Goal: Task Accomplishment & Management: Manage account settings

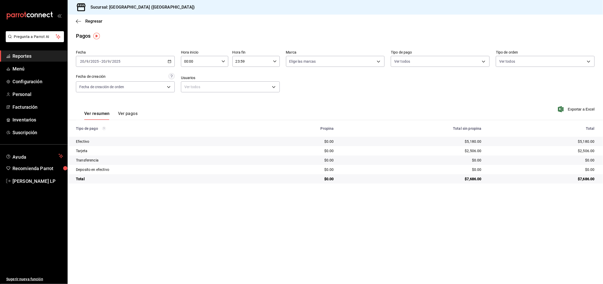
click at [171, 60] on icon "button" at bounding box center [170, 62] width 4 height 4
click at [96, 133] on li "Rango de fechas" at bounding box center [100, 136] width 49 height 12
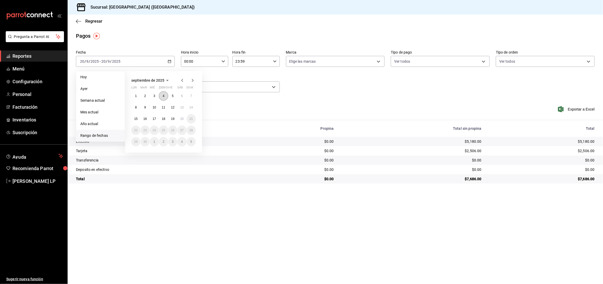
click at [163, 94] on abbr "4" at bounding box center [164, 96] width 2 height 4
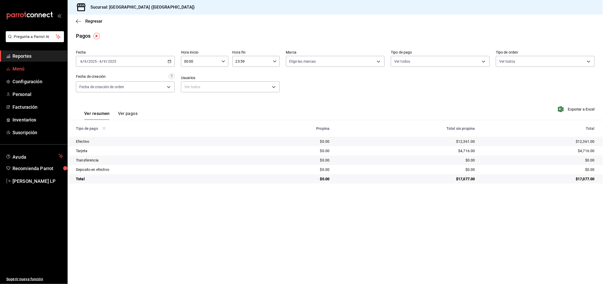
click at [26, 67] on span "Menú" at bounding box center [37, 68] width 51 height 7
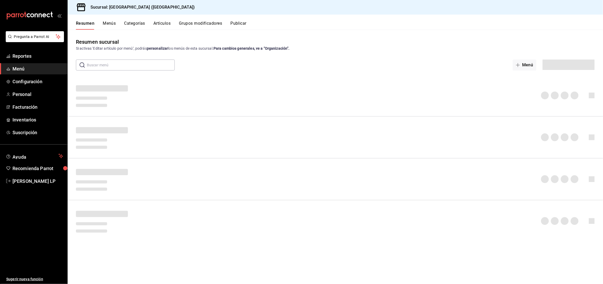
click at [165, 21] on button "Artículos" at bounding box center [161, 25] width 17 height 9
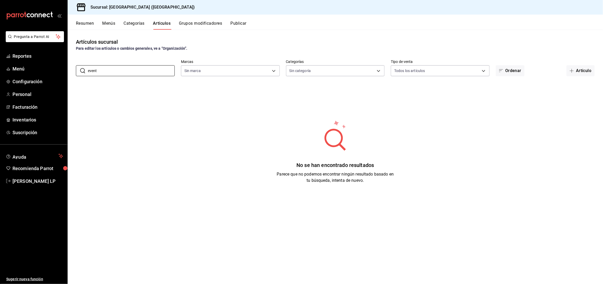
type input "evento"
type input "c5b0ed81-af66-4c2d-afb4-f59aa1ecca2b"
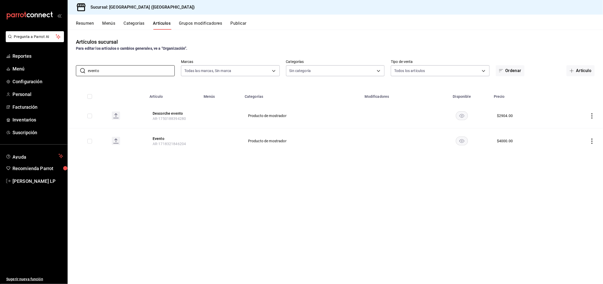
type input "evento"
click at [592, 141] on icon "actions" at bounding box center [591, 140] width 1 height 5
click at [577, 149] on li "Editar" at bounding box center [571, 153] width 31 height 11
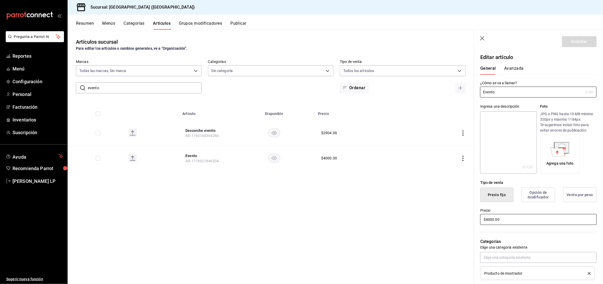
click at [489, 221] on input "$4000.00" at bounding box center [538, 219] width 116 height 11
type input "$1000.00"
click at [576, 41] on button "Guardar" at bounding box center [579, 41] width 35 height 11
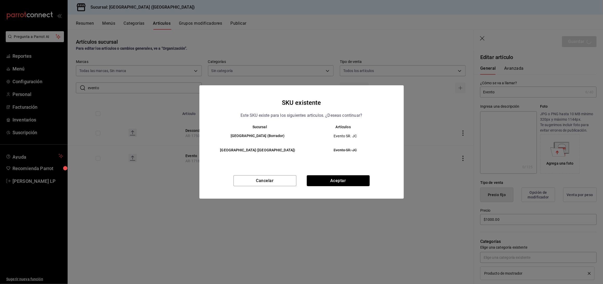
click at [334, 182] on button "Aceptar" at bounding box center [338, 180] width 63 height 11
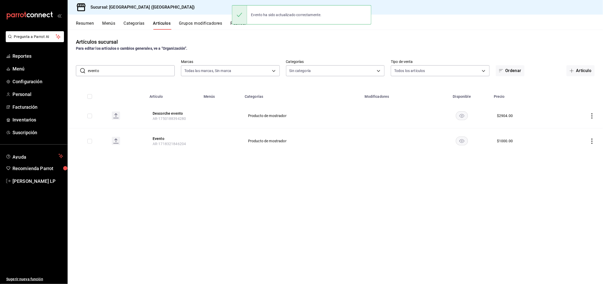
click at [139, 67] on input "evento" at bounding box center [131, 70] width 87 height 10
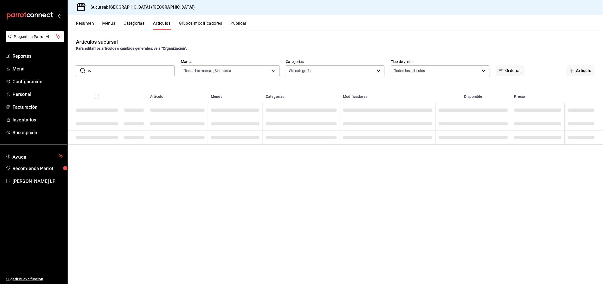
type input "e"
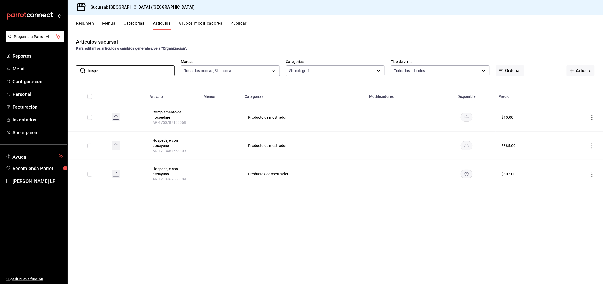
type input "hospe"
click at [593, 144] on icon "actions" at bounding box center [591, 145] width 5 height 5
click at [577, 157] on span "Editar" at bounding box center [577, 157] width 14 height 5
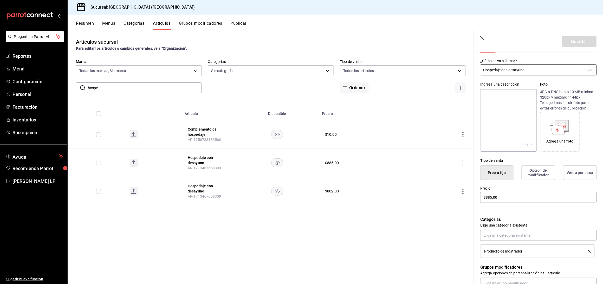
scroll to position [34, 0]
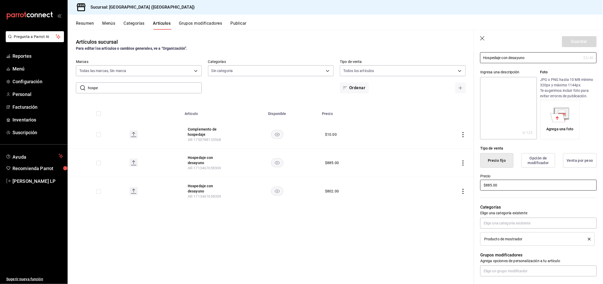
click at [492, 186] on input "$885.00" at bounding box center [538, 185] width 116 height 11
type input "$840.00"
click at [569, 43] on button "Guardar" at bounding box center [579, 41] width 35 height 11
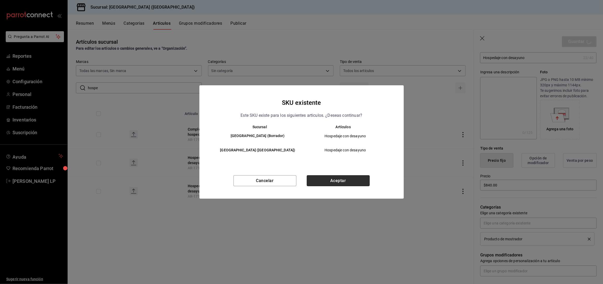
click at [357, 179] on button "Aceptar" at bounding box center [338, 180] width 63 height 11
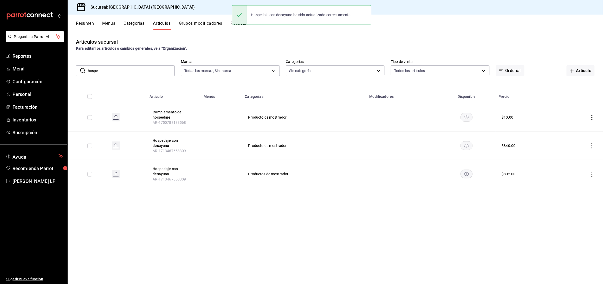
click at [241, 26] on div "Hospedaje con desayuno ha sido actualizado correctamente." at bounding box center [301, 15] width 139 height 22
click at [241, 23] on button "Publicar" at bounding box center [238, 25] width 16 height 9
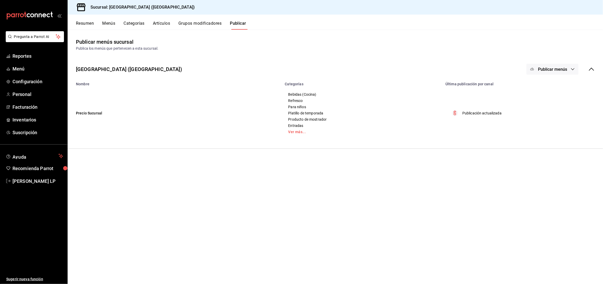
click at [549, 70] on span "Publicar menús" at bounding box center [552, 69] width 29 height 5
click at [544, 84] on div at bounding box center [540, 86] width 15 height 8
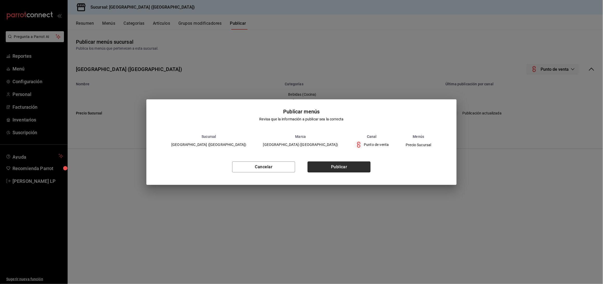
click at [333, 168] on button "Publicar" at bounding box center [338, 166] width 63 height 11
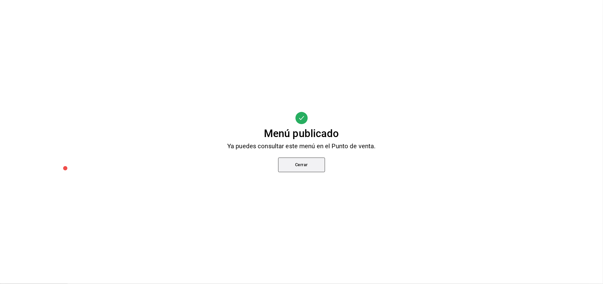
click at [297, 168] on button "Cerrar" at bounding box center [301, 164] width 47 height 15
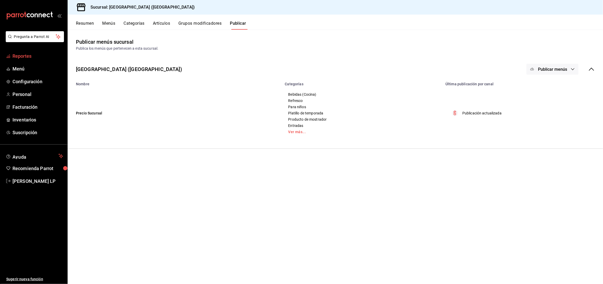
click at [30, 59] on span "Reportes" at bounding box center [37, 55] width 51 height 7
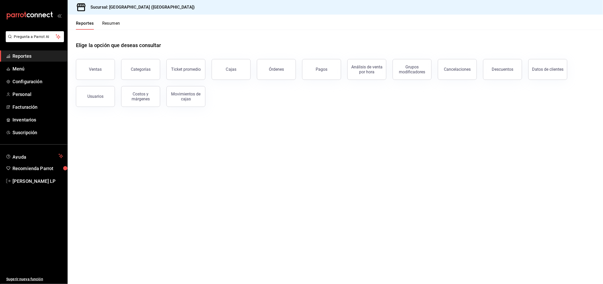
click at [293, 64] on button "Órdenes" at bounding box center [276, 69] width 39 height 21
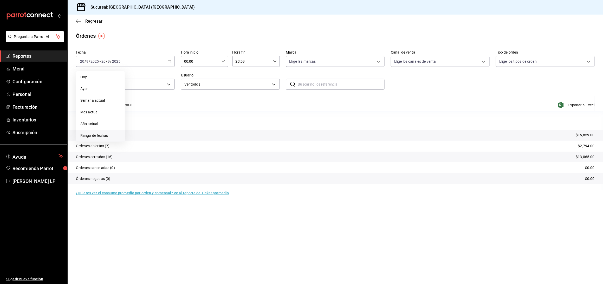
click at [100, 134] on span "Rango de fechas" at bounding box center [100, 135] width 40 height 5
click at [164, 97] on abbr "4" at bounding box center [164, 96] width 2 height 4
click at [124, 105] on button "Ver órdenes" at bounding box center [121, 106] width 23 height 9
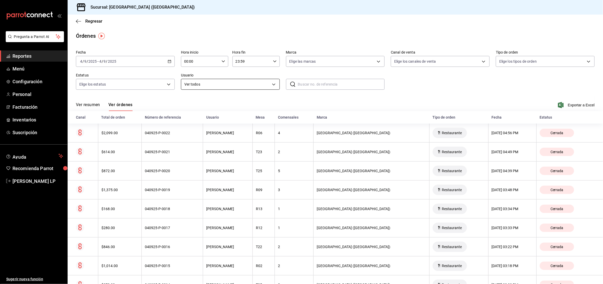
click at [227, 83] on body "Pregunta a Parrot AI Reportes Menú Configuración Personal Facturación Inventari…" at bounding box center [301, 142] width 603 height 284
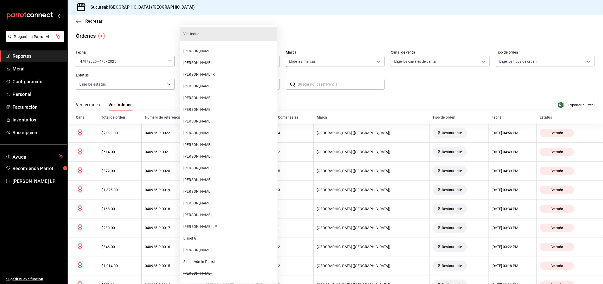
click at [231, 210] on li "[PERSON_NAME]" at bounding box center [228, 215] width 97 height 12
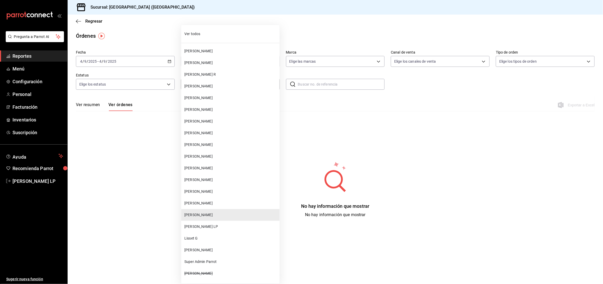
click at [232, 85] on body "Pregunta a Parrot AI Reportes Menú Configuración Personal Facturación Inventari…" at bounding box center [301, 142] width 603 height 284
click at [225, 171] on li "[PERSON_NAME]" at bounding box center [230, 168] width 98 height 12
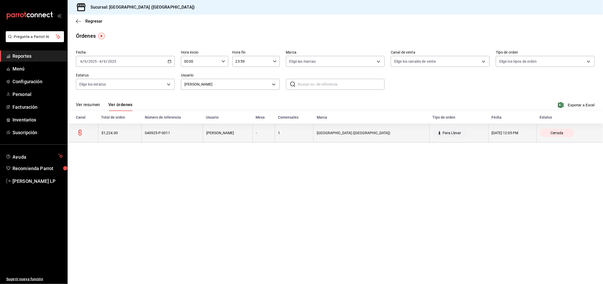
click at [218, 140] on th "[PERSON_NAME]" at bounding box center [228, 132] width 50 height 19
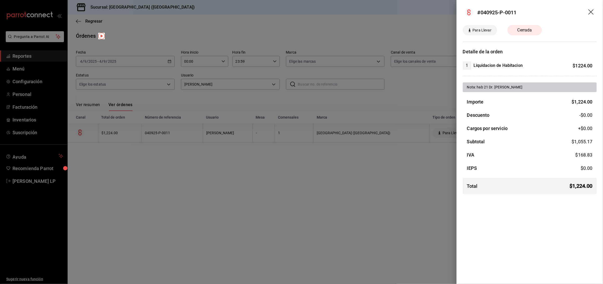
click at [227, 157] on div at bounding box center [301, 142] width 603 height 284
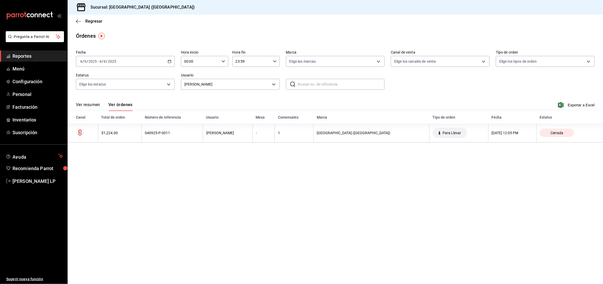
click at [169, 60] on \(Stroke\) "button" at bounding box center [169, 61] width 3 height 3
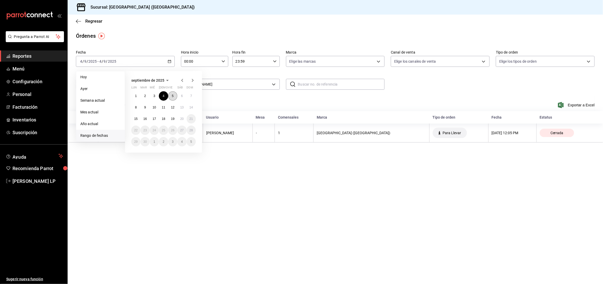
click at [172, 96] on abbr "5" at bounding box center [173, 96] width 2 height 4
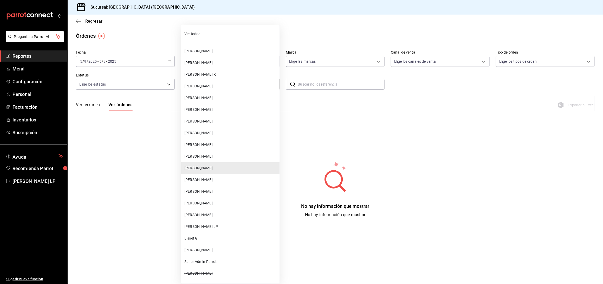
click at [208, 88] on body "Pregunta a Parrot AI Reportes Menú Configuración Personal Facturación Inventari…" at bounding box center [301, 142] width 603 height 284
click at [209, 212] on li "[PERSON_NAME]" at bounding box center [230, 215] width 98 height 12
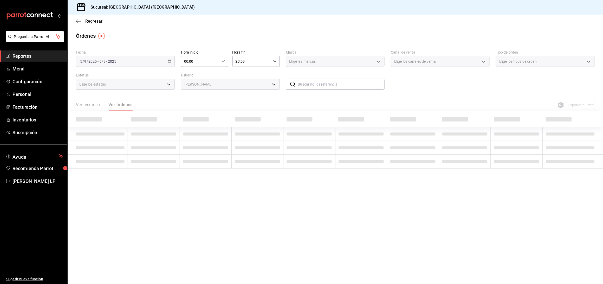
type input "bc254338-869c-4872-b86d-e4be134174fe"
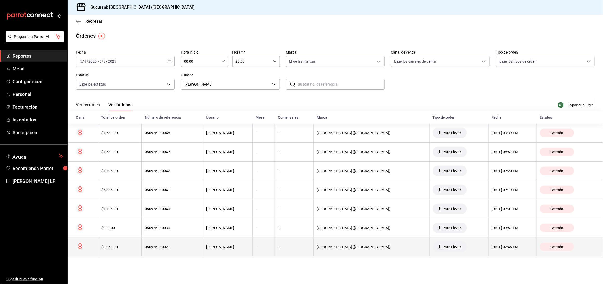
click at [186, 245] on div "050925-P-0021" at bounding box center [172, 247] width 55 height 4
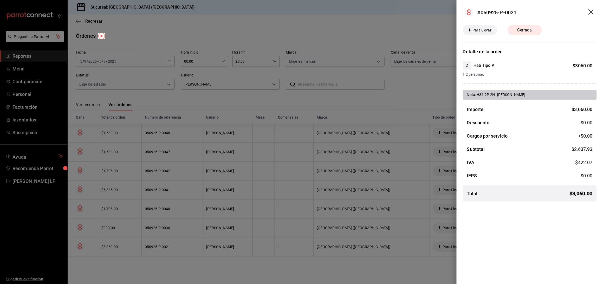
drag, startPoint x: 169, startPoint y: 242, endPoint x: 170, endPoint y: 239, distance: 3.8
click at [169, 242] on div at bounding box center [301, 142] width 603 height 284
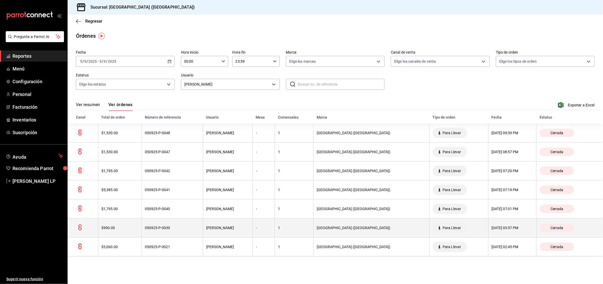
click at [175, 228] on div "050925-P-0030" at bounding box center [172, 228] width 55 height 4
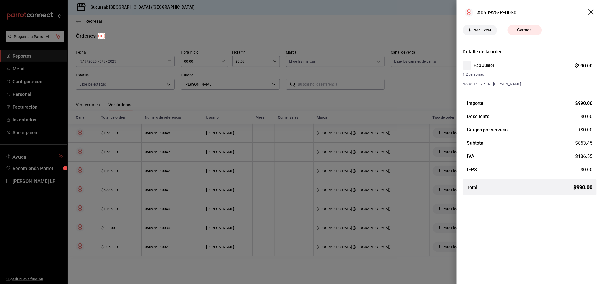
click at [215, 29] on div at bounding box center [301, 142] width 603 height 284
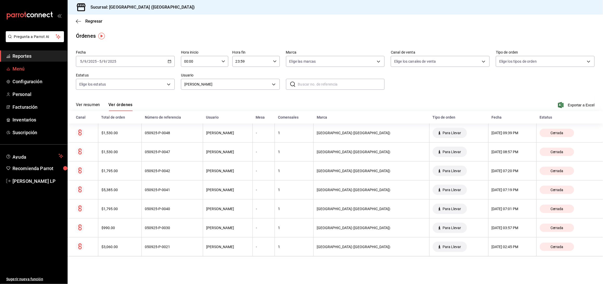
click at [26, 71] on span "Menú" at bounding box center [37, 68] width 51 height 7
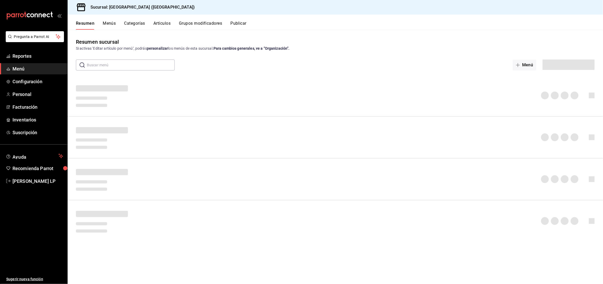
click at [162, 23] on button "Artículos" at bounding box center [161, 25] width 17 height 9
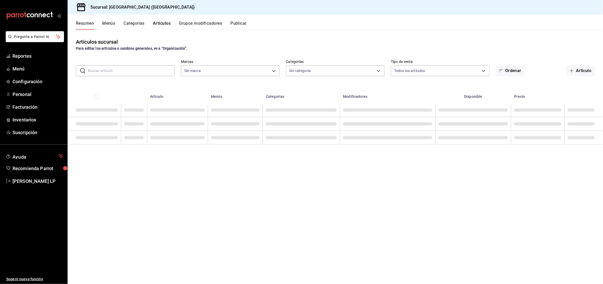
drag, startPoint x: 150, startPoint y: 70, endPoint x: 155, endPoint y: 69, distance: 5.2
click at [150, 70] on input "text" at bounding box center [131, 70] width 87 height 10
type input "SESION"
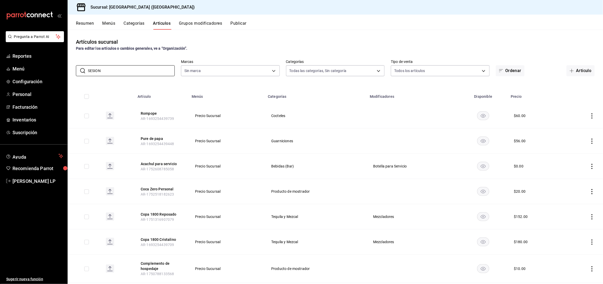
type input "8c3fc7fb-afc8-4fcf-a35f-97b25a26b173,d858cdb4-7991-4d76-a946-9f508960b44e,730af…"
type input "SESION"
click at [236, 96] on th "Menús" at bounding box center [226, 95] width 76 height 17
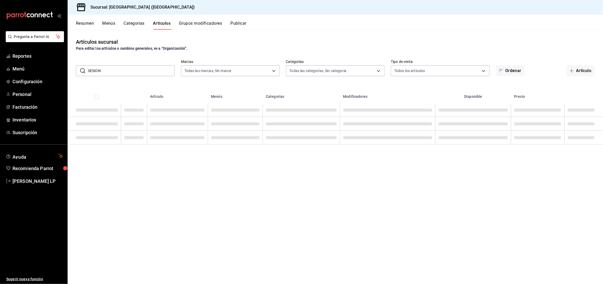
type input "c5b0ed81-af66-4c2d-afb4-f59aa1ecca2b"
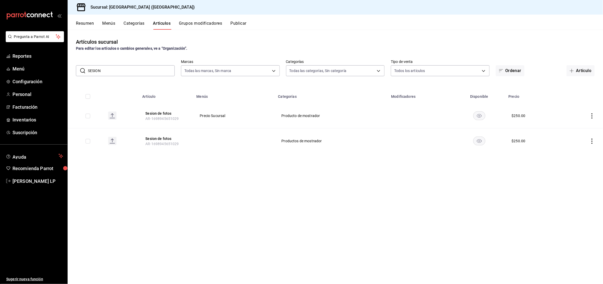
click at [595, 114] on td at bounding box center [582, 115] width 42 height 25
click at [591, 115] on icon "actions" at bounding box center [591, 115] width 5 height 5
click at [572, 128] on span "Editar" at bounding box center [577, 127] width 14 height 5
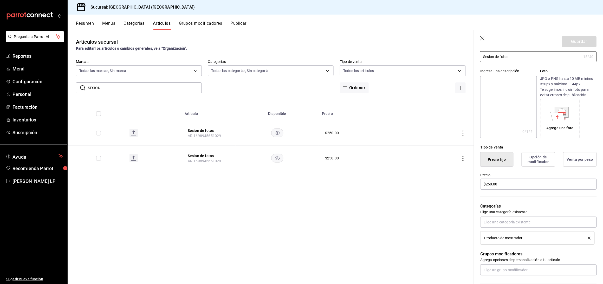
scroll to position [34, 0]
click at [490, 184] on input "$250.00" at bounding box center [538, 185] width 116 height 11
type input "$400.00"
click at [577, 43] on button "Guardar" at bounding box center [579, 41] width 35 height 11
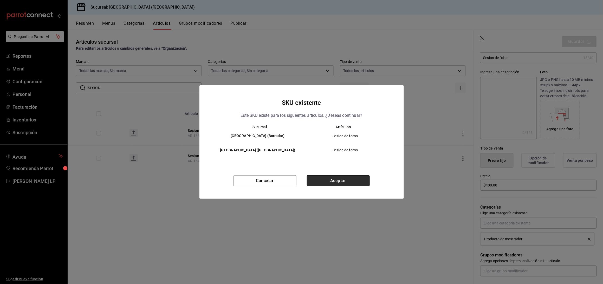
click at [368, 181] on button "Aceptar" at bounding box center [338, 180] width 63 height 11
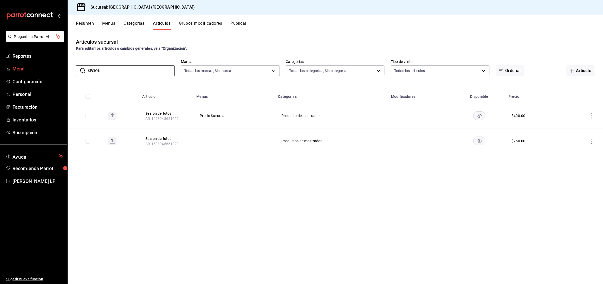
drag, startPoint x: 135, startPoint y: 71, endPoint x: 64, endPoint y: 71, distance: 71.2
click at [64, 71] on div "Pregunta a Parrot AI Reportes Menú Configuración Personal Facturación Inventari…" at bounding box center [301, 142] width 603 height 284
click at [118, 73] on input "SESION" at bounding box center [131, 70] width 87 height 10
drag, startPoint x: 118, startPoint y: 73, endPoint x: 89, endPoint y: 75, distance: 29.2
click at [89, 75] on input "SESION" at bounding box center [131, 70] width 87 height 10
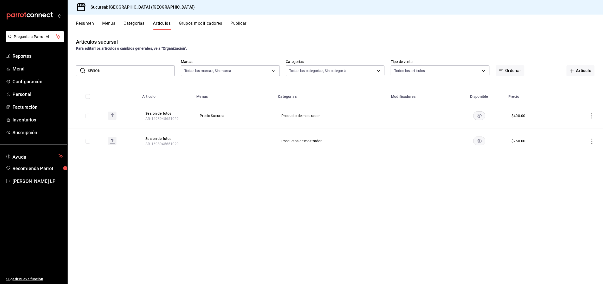
click at [107, 71] on input "SESION" at bounding box center [131, 70] width 87 height 10
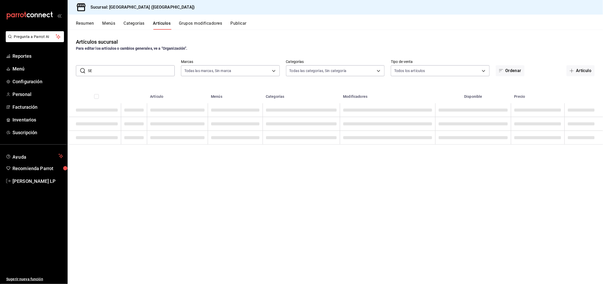
type input "S"
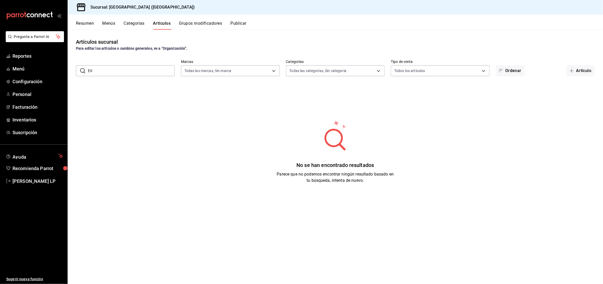
type input "E"
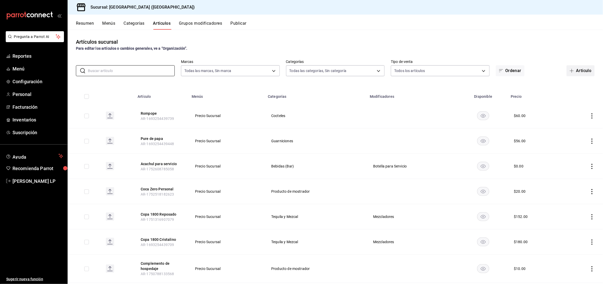
click at [583, 72] on button "Artículo" at bounding box center [580, 70] width 28 height 11
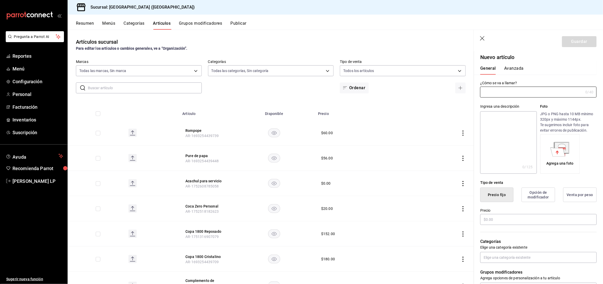
type input "AR-1758395033244"
type input "Evento en jardín"
click at [526, 220] on input "text" at bounding box center [538, 219] width 116 height 11
type input "$400.00"
click at [518, 259] on input "text" at bounding box center [538, 257] width 116 height 11
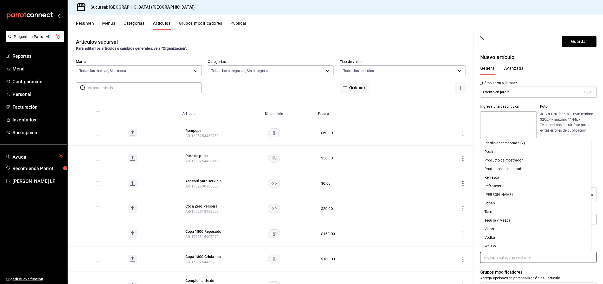
scroll to position [173, 0]
click at [524, 166] on li "Productos de mostrador" at bounding box center [535, 168] width 111 height 9
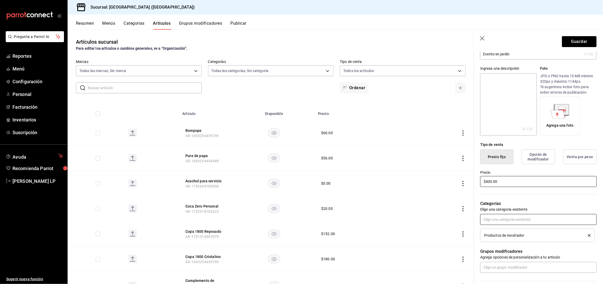
scroll to position [0, 0]
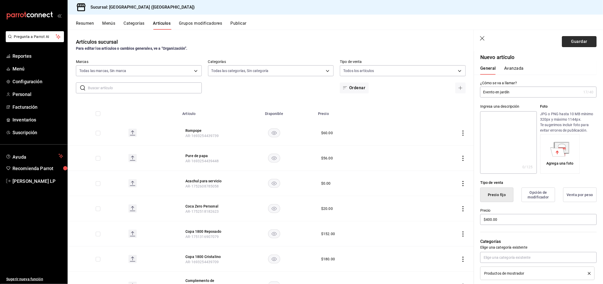
click at [568, 40] on button "Guardar" at bounding box center [579, 41] width 35 height 11
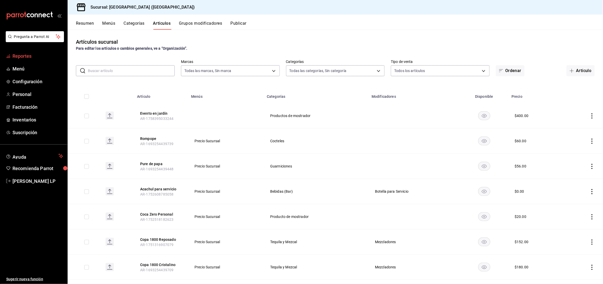
click at [34, 56] on span "Reportes" at bounding box center [37, 55] width 51 height 7
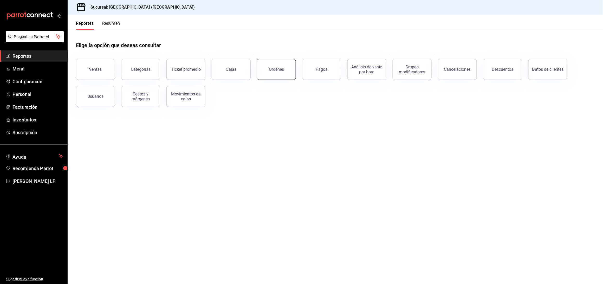
click at [275, 62] on button "Órdenes" at bounding box center [276, 69] width 39 height 21
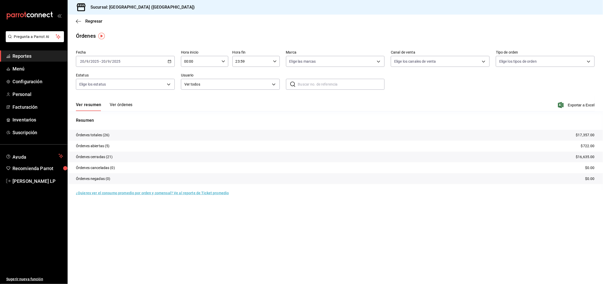
click at [123, 103] on button "Ver órdenes" at bounding box center [121, 106] width 23 height 9
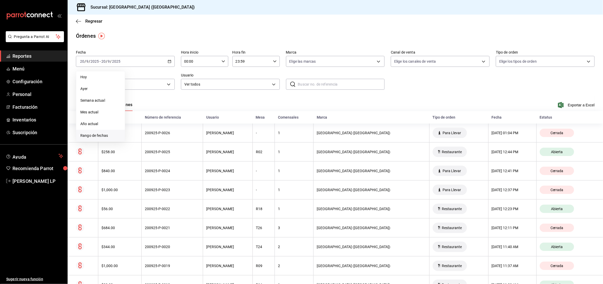
click at [82, 132] on li "Rango de fechas" at bounding box center [100, 136] width 49 height 12
click at [173, 95] on abbr "5" at bounding box center [173, 96] width 2 height 4
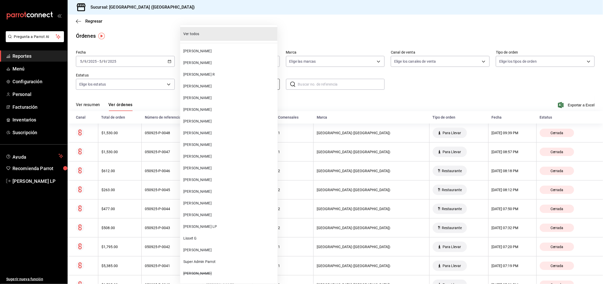
click at [197, 84] on body "Pregunta a Parrot AI Reportes Menú Configuración Personal Facturación Inventari…" at bounding box center [301, 142] width 603 height 284
click at [209, 216] on span "[PERSON_NAME]" at bounding box center [229, 214] width 92 height 5
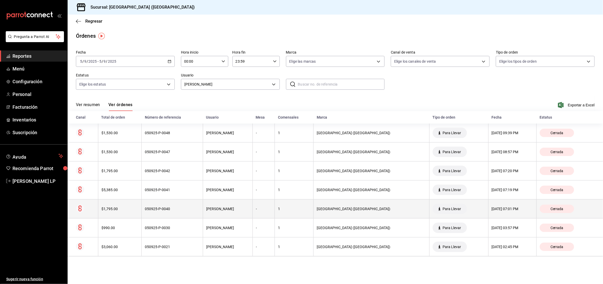
click at [184, 210] on div "050925-P-0040" at bounding box center [172, 209] width 55 height 4
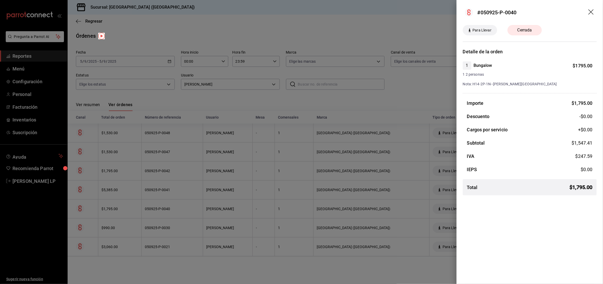
click at [188, 206] on div at bounding box center [301, 142] width 603 height 284
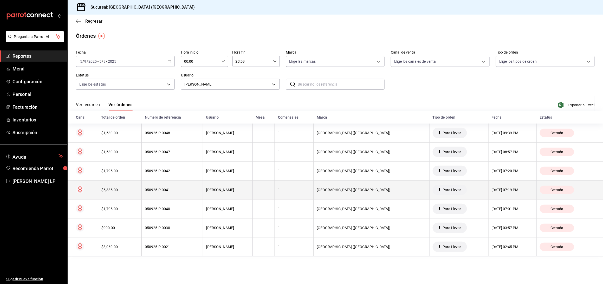
click at [181, 190] on div "050925-P-0041" at bounding box center [172, 190] width 55 height 4
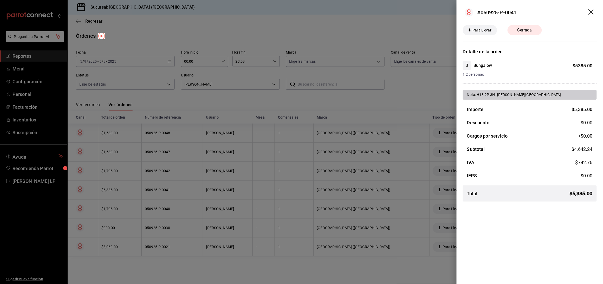
click at [200, 96] on div at bounding box center [301, 142] width 603 height 284
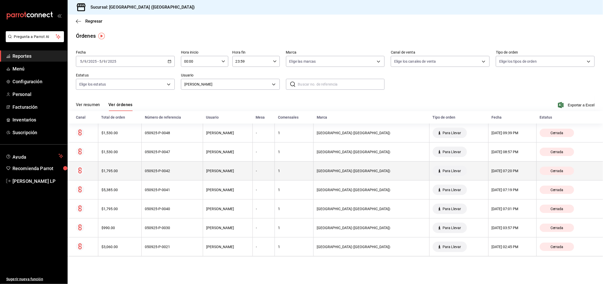
click at [187, 170] on div "050925-P-0042" at bounding box center [172, 171] width 55 height 4
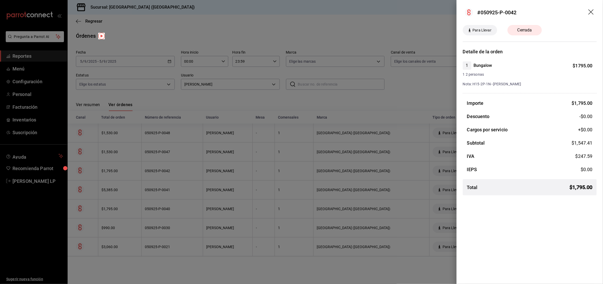
click at [134, 168] on div at bounding box center [301, 142] width 603 height 284
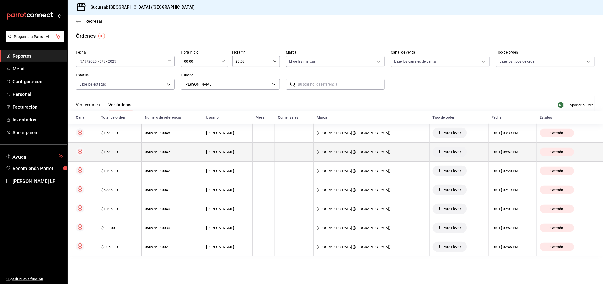
click at [136, 150] on div "$1,530.00" at bounding box center [119, 152] width 37 height 4
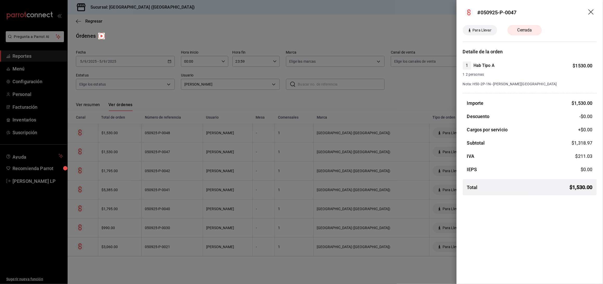
click at [197, 261] on div at bounding box center [301, 142] width 603 height 284
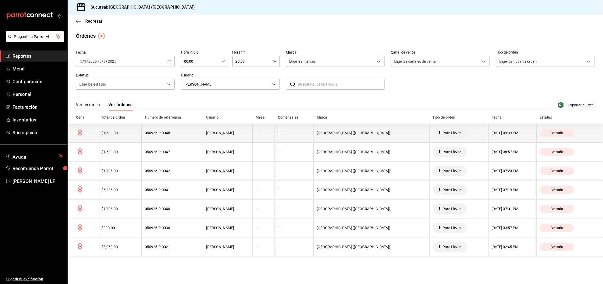
click at [171, 140] on th "050925-P-0048" at bounding box center [172, 132] width 61 height 19
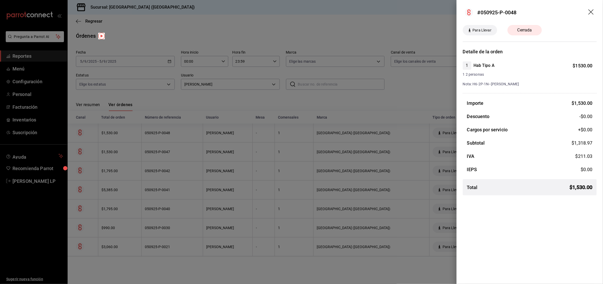
click at [247, 96] on div at bounding box center [301, 142] width 603 height 284
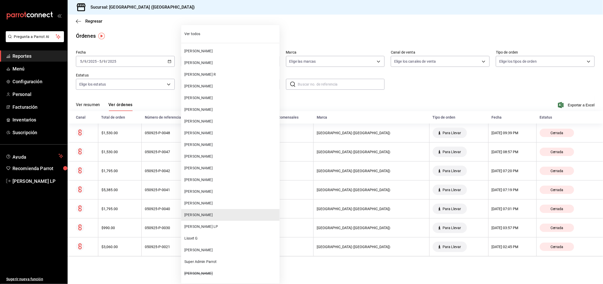
click at [250, 83] on body "Pregunta a Parrot AI Reportes Menú Configuración Personal Facturación Inventari…" at bounding box center [301, 142] width 603 height 284
click at [214, 168] on span "[PERSON_NAME]" at bounding box center [230, 167] width 93 height 5
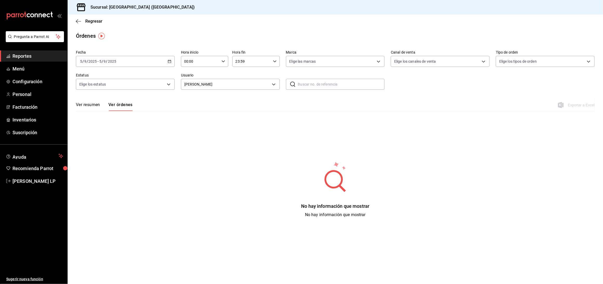
click at [172, 62] on div "[DATE] [DATE] - [DATE] [DATE]" at bounding box center [125, 61] width 99 height 11
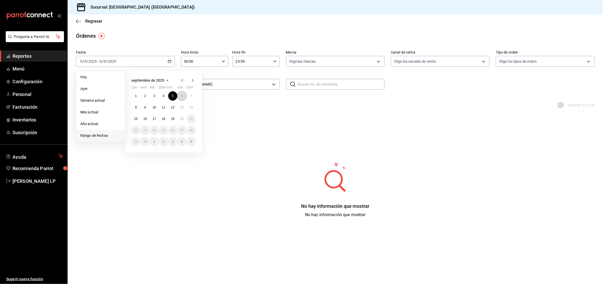
click at [183, 95] on button "6" at bounding box center [181, 95] width 9 height 9
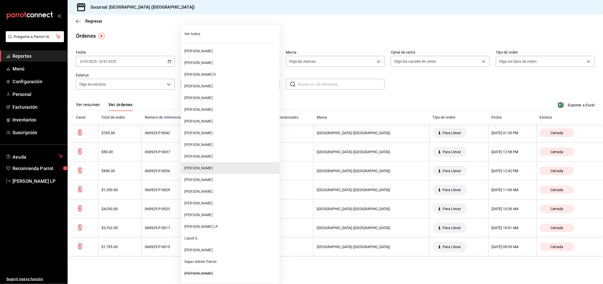
click at [206, 89] on body "Pregunta a Parrot AI Reportes Menú Configuración Personal Facturación Inventari…" at bounding box center [301, 142] width 603 height 284
click at [206, 89] on span "[PERSON_NAME]" at bounding box center [230, 85] width 93 height 5
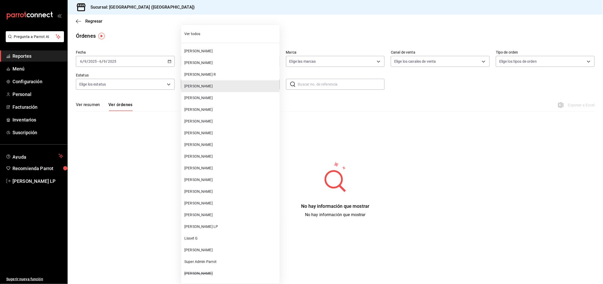
click at [207, 84] on body "Pregunta a Parrot AI Reportes Menú Configuración Personal Facturación Inventari…" at bounding box center [301, 142] width 603 height 284
click at [168, 96] on div at bounding box center [301, 142] width 603 height 284
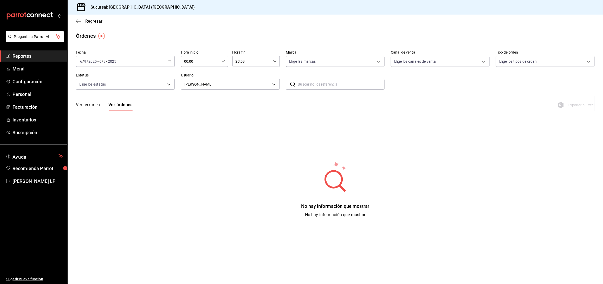
click at [169, 59] on div "[DATE] [DATE] - [DATE] [DATE]" at bounding box center [125, 61] width 99 height 11
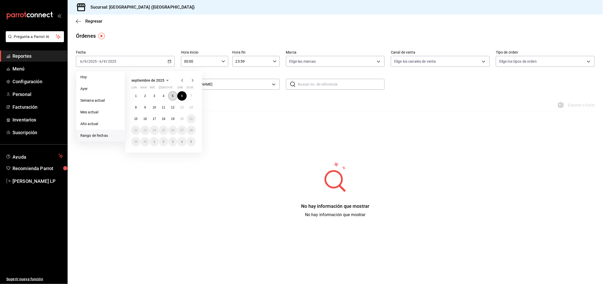
click at [169, 97] on button "5" at bounding box center [172, 95] width 9 height 9
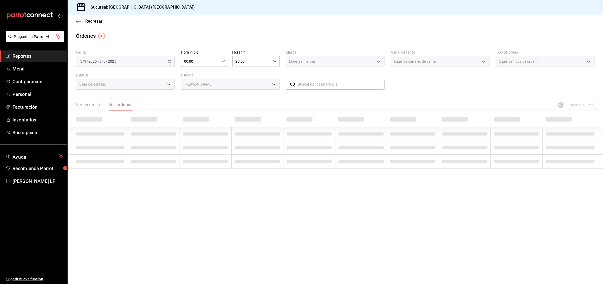
click at [235, 86] on body "Pregunta a Parrot AI Reportes Menú Configuración Personal Facturación Inventari…" at bounding box center [301, 142] width 603 height 284
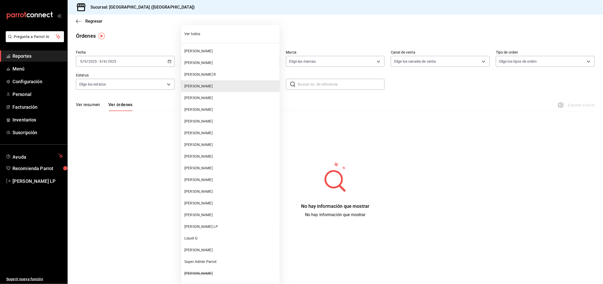
click at [220, 252] on span "[PERSON_NAME]" at bounding box center [230, 249] width 93 height 5
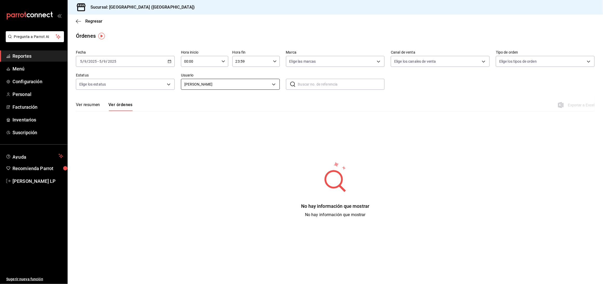
click at [224, 83] on body "Pregunta a Parrot AI Reportes Menú Configuración Personal Facturación Inventari…" at bounding box center [301, 142] width 603 height 284
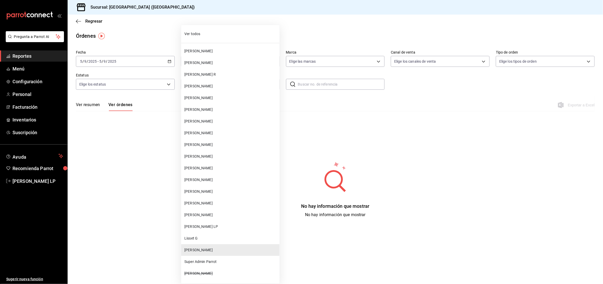
click at [216, 236] on span "Lisset G" at bounding box center [230, 237] width 93 height 5
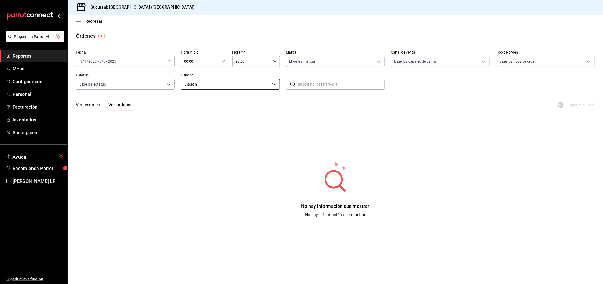
click at [221, 80] on body "Pregunta a Parrot AI Reportes Menú Configuración Personal Facturación Inventari…" at bounding box center [301, 142] width 603 height 284
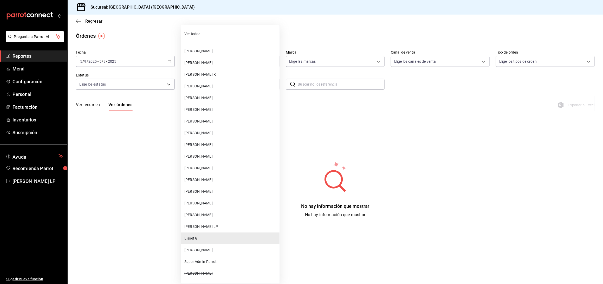
click at [209, 228] on span "[PERSON_NAME] LP" at bounding box center [230, 226] width 93 height 5
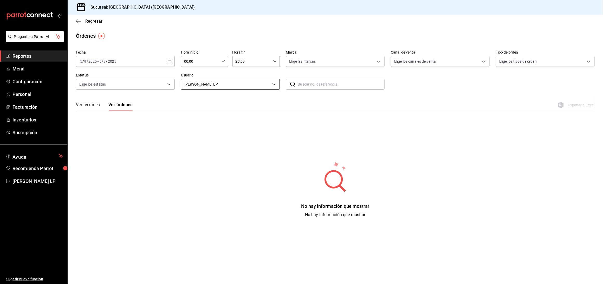
click at [196, 83] on body "Pregunta a Parrot AI Reportes Menú Configuración Personal Facturación Inventari…" at bounding box center [301, 142] width 603 height 284
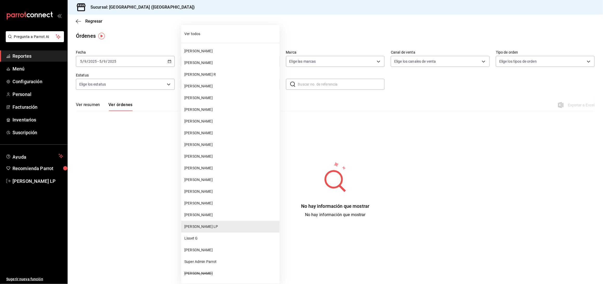
click at [117, 177] on div at bounding box center [301, 142] width 603 height 284
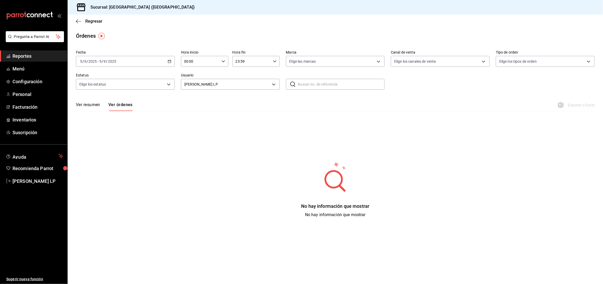
click at [166, 60] on div "[DATE] [DATE] - [DATE] [DATE]" at bounding box center [125, 61] width 99 height 11
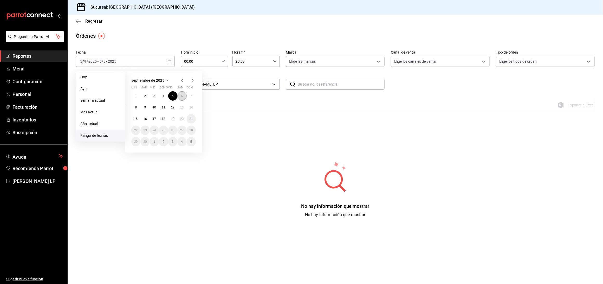
click at [182, 95] on abbr "6" at bounding box center [182, 96] width 2 height 4
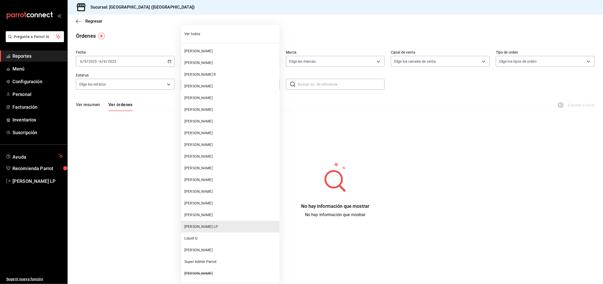
click at [219, 82] on body "Pregunta a Parrot AI Reportes Menú Configuración Personal Facturación Inventari…" at bounding box center [301, 142] width 603 height 284
drag, startPoint x: 222, startPoint y: 182, endPoint x: 218, endPoint y: 213, distance: 31.5
click at [218, 213] on ul "Ver todos [PERSON_NAME] [PERSON_NAME] [PERSON_NAME] R [PERSON_NAME] [PERSON_NAM…" at bounding box center [230, 176] width 98 height 303
click at [218, 213] on span "[PERSON_NAME]" at bounding box center [230, 214] width 93 height 5
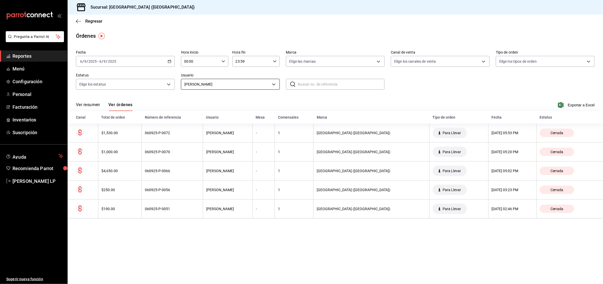
click at [229, 87] on body "Pregunta a Parrot AI Reportes Menú Configuración Personal Facturación Inventari…" at bounding box center [301, 142] width 603 height 284
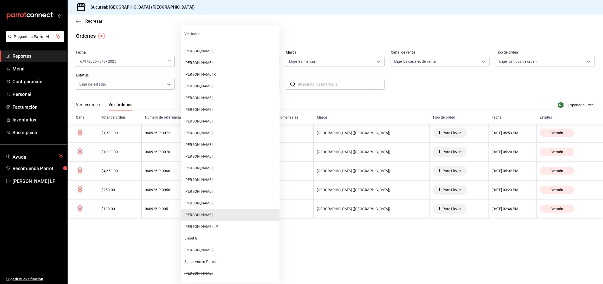
click at [210, 169] on span "[PERSON_NAME]" at bounding box center [230, 167] width 93 height 5
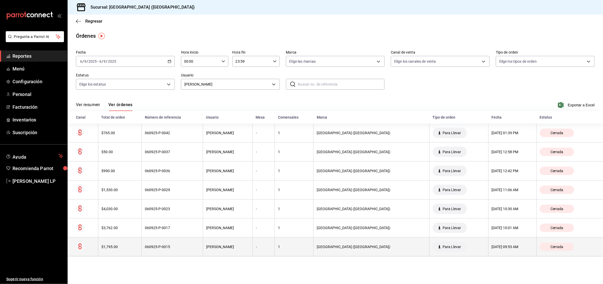
click at [173, 248] on div "060925-P-0015" at bounding box center [172, 247] width 55 height 4
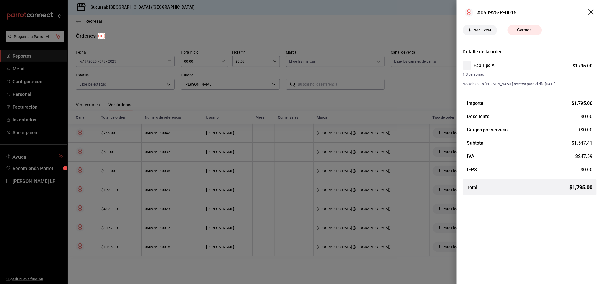
click at [197, 250] on div at bounding box center [301, 142] width 603 height 284
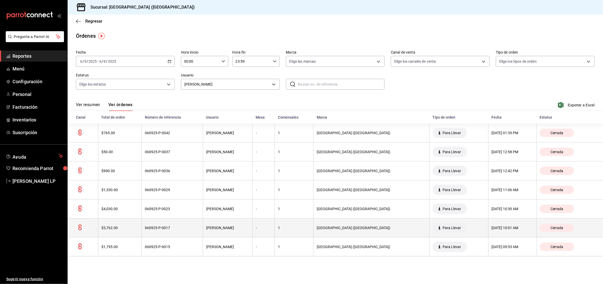
click at [200, 231] on th "060925-P-0017" at bounding box center [172, 227] width 61 height 19
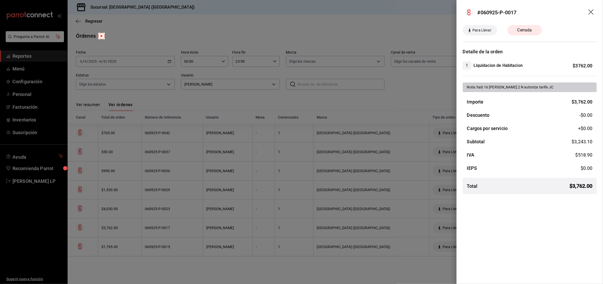
click at [159, 204] on div at bounding box center [301, 142] width 603 height 284
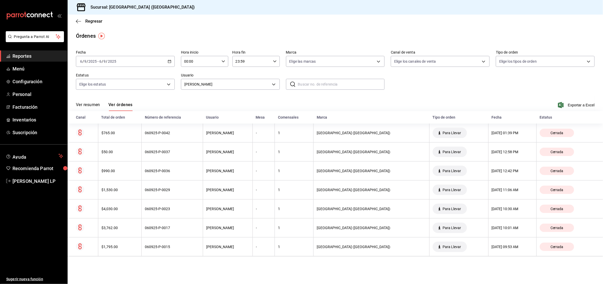
click at [159, 204] on th "060925-P-0023" at bounding box center [172, 208] width 61 height 19
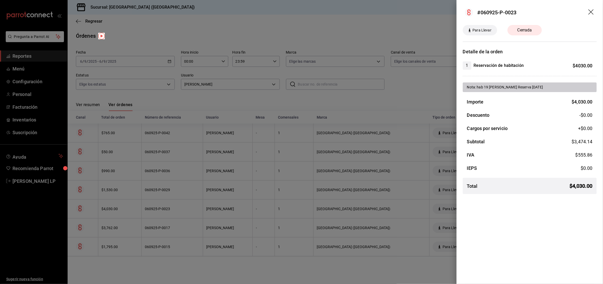
click at [191, 206] on div at bounding box center [301, 142] width 603 height 284
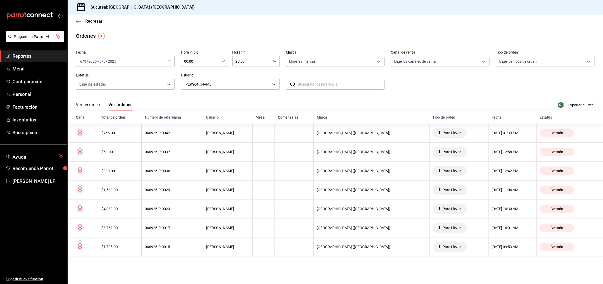
click at [185, 189] on div "060925-P-0029" at bounding box center [172, 190] width 55 height 4
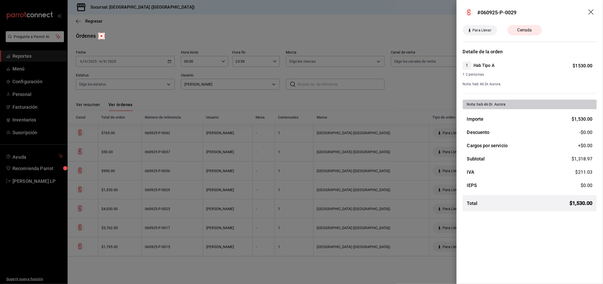
click at [188, 189] on div at bounding box center [301, 142] width 603 height 284
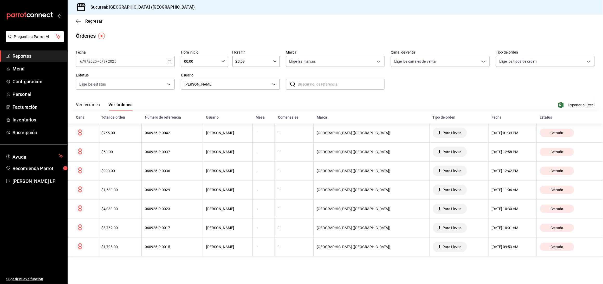
click at [188, 174] on th "060925-P-0036" at bounding box center [172, 170] width 61 height 19
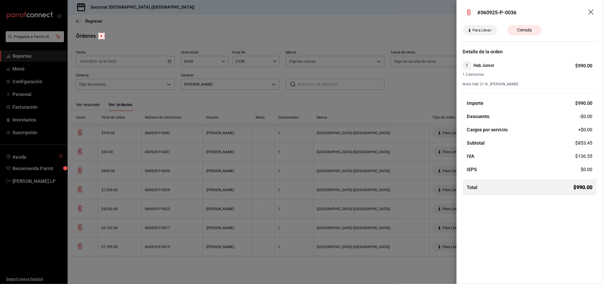
click at [187, 167] on div at bounding box center [301, 142] width 603 height 284
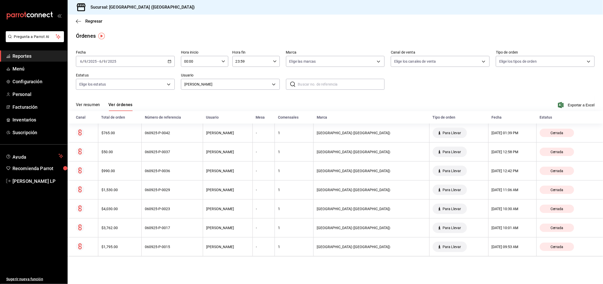
click at [187, 153] on div "060925-P-0037" at bounding box center [172, 152] width 55 height 4
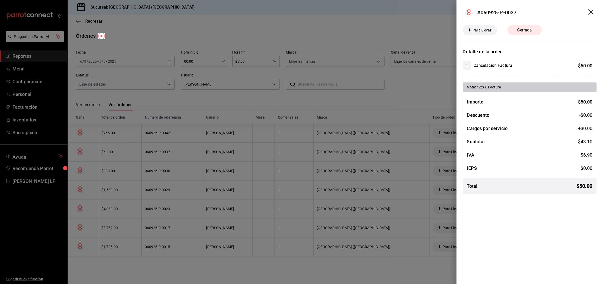
click at [187, 153] on div at bounding box center [301, 142] width 603 height 284
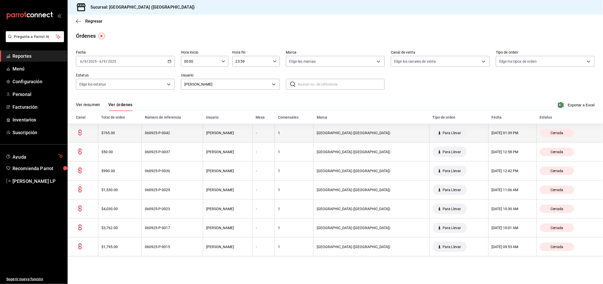
click at [183, 136] on th "060925-P-0042" at bounding box center [172, 132] width 61 height 19
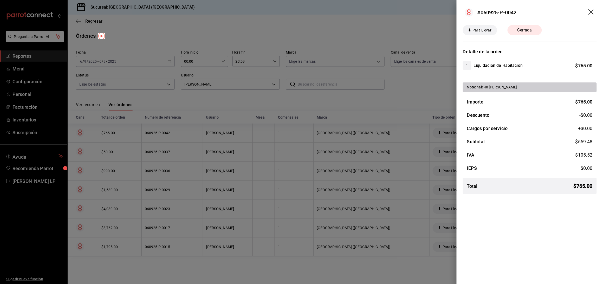
drag, startPoint x: 173, startPoint y: 136, endPoint x: 199, endPoint y: 125, distance: 28.2
click at [173, 136] on div at bounding box center [301, 142] width 603 height 284
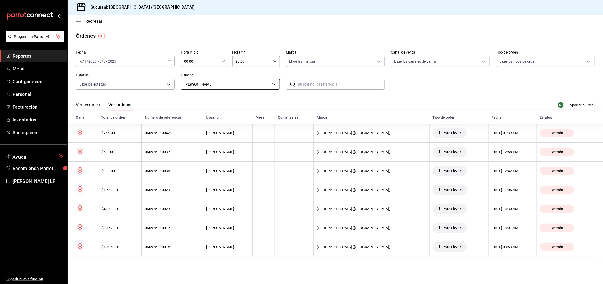
click at [223, 87] on body "Pregunta a Parrot AI Reportes Menú Configuración Personal Facturación Inventari…" at bounding box center [301, 142] width 603 height 284
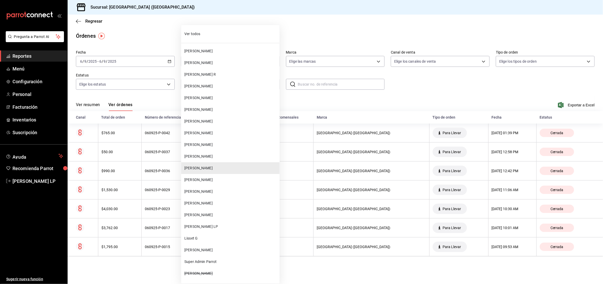
click at [214, 213] on span "[PERSON_NAME]" at bounding box center [230, 214] width 93 height 5
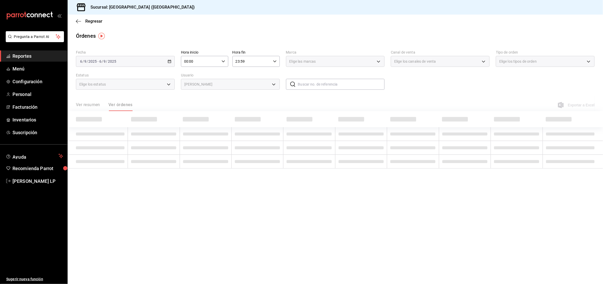
type input "bc254338-869c-4872-b86d-e4be134174fe"
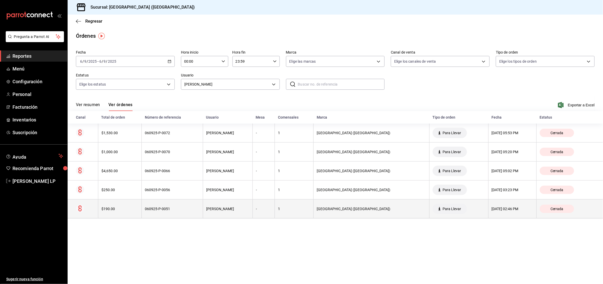
click at [200, 206] on th "060925-P-0051" at bounding box center [172, 208] width 61 height 19
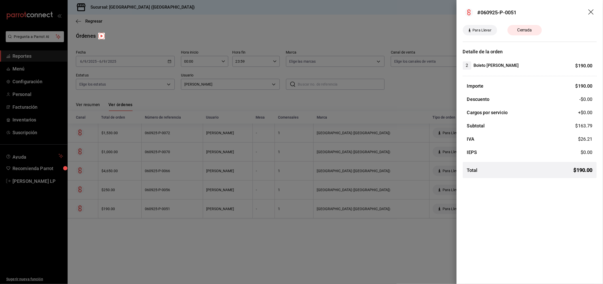
click at [200, 206] on div at bounding box center [301, 142] width 603 height 284
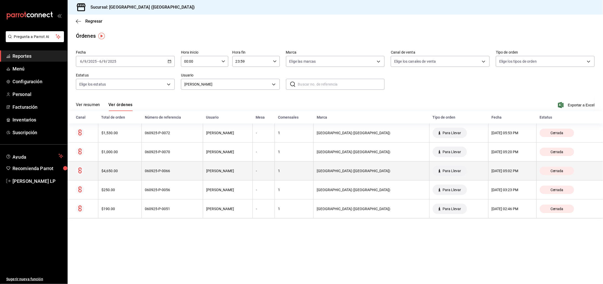
click at [192, 171] on div "060925-P-0066" at bounding box center [172, 171] width 55 height 4
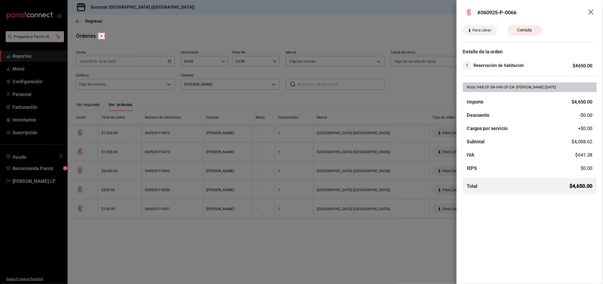
click at [259, 245] on div at bounding box center [301, 142] width 603 height 284
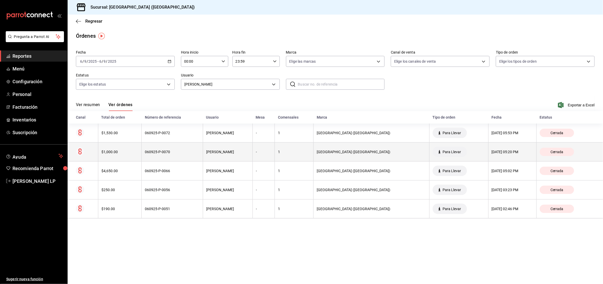
click at [172, 155] on th "060925-P-0070" at bounding box center [172, 151] width 61 height 19
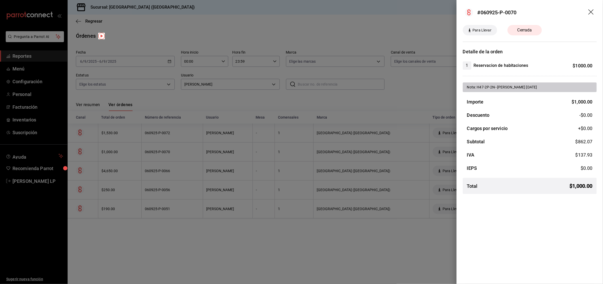
click at [232, 236] on div at bounding box center [301, 142] width 603 height 284
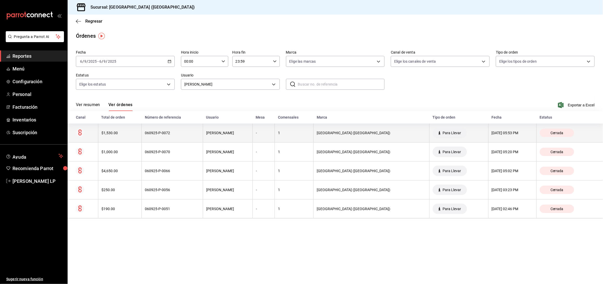
click at [188, 128] on th "060925-P-0072" at bounding box center [172, 132] width 61 height 19
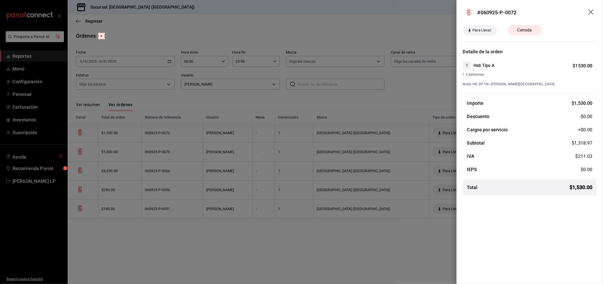
click at [227, 230] on div at bounding box center [301, 142] width 603 height 284
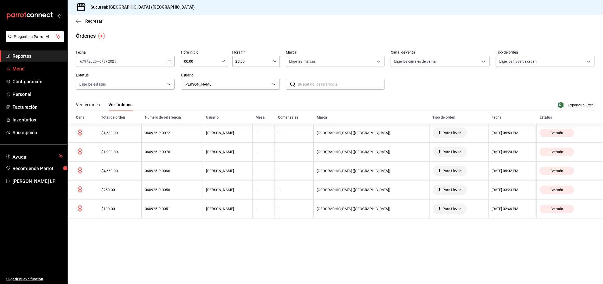
click at [20, 65] on span "Menú" at bounding box center [37, 68] width 51 height 7
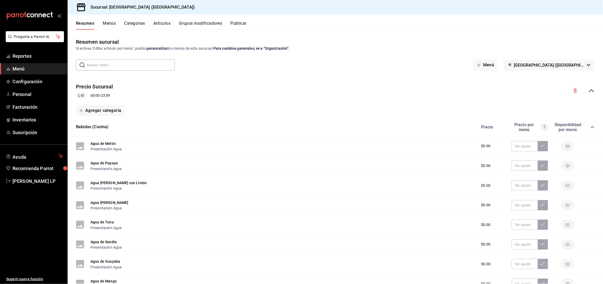
click at [167, 21] on button "Artículos" at bounding box center [161, 25] width 17 height 9
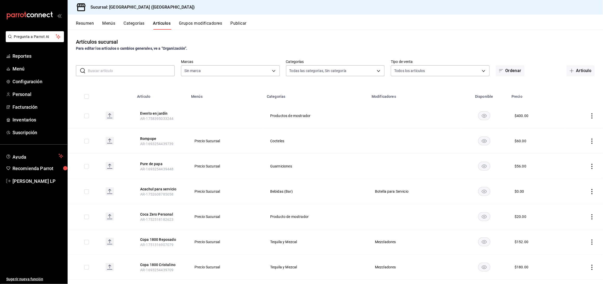
type input "8c3fc7fb-afc8-4fcf-a35f-97b25a26b173,d858cdb4-7991-4d76-a946-9f508960b44e,730af…"
type input "c5b0ed81-af66-4c2d-afb4-f59aa1ecca2b"
click at [135, 71] on input "text" at bounding box center [131, 70] width 87 height 10
type input "liqui"
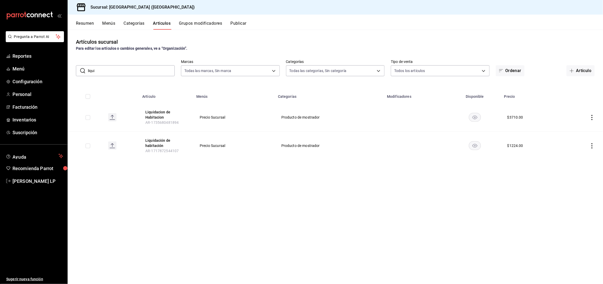
click at [591, 145] on icon "actions" at bounding box center [591, 145] width 5 height 5
click at [577, 155] on span "Editar" at bounding box center [577, 157] width 14 height 5
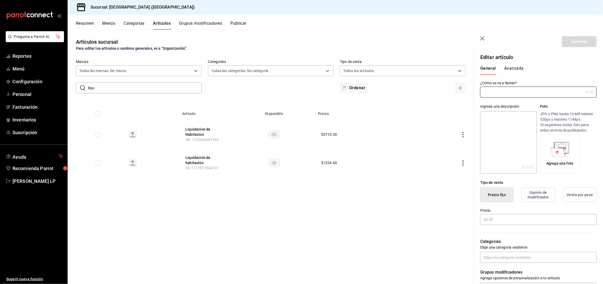
type input "Liquidación de habitación"
type input "AR-1717872544107"
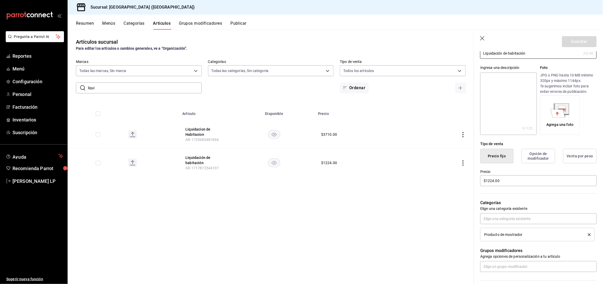
scroll to position [69, 0]
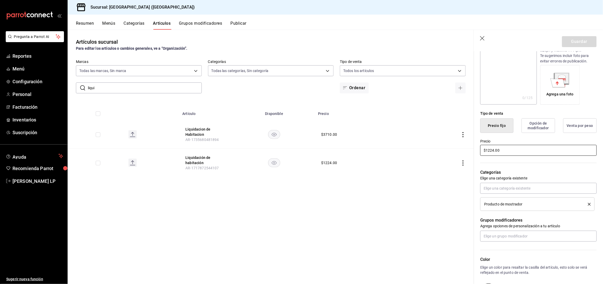
click at [493, 151] on input "$1224.00" at bounding box center [538, 150] width 116 height 11
type input "$1.00"
type input "$840.00"
click at [573, 44] on button "Guardar" at bounding box center [579, 41] width 35 height 11
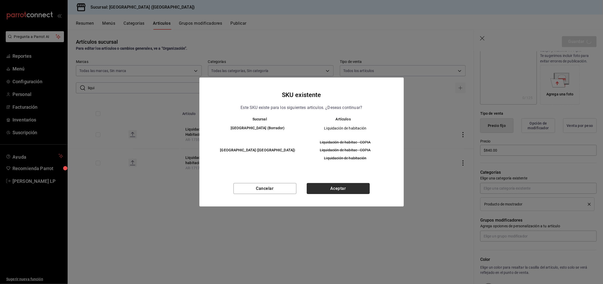
click at [339, 184] on button "Aceptar" at bounding box center [338, 188] width 63 height 11
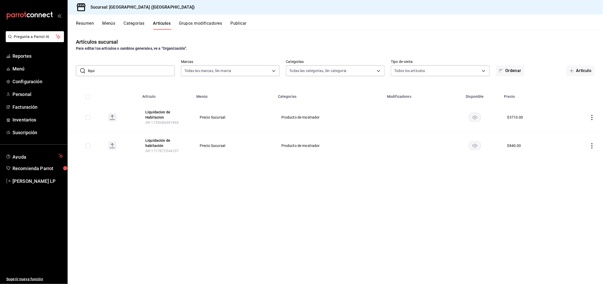
click at [230, 144] on span "Precio Sucursal" at bounding box center [234, 146] width 69 height 4
click at [18, 59] on span "Reportes" at bounding box center [37, 55] width 51 height 7
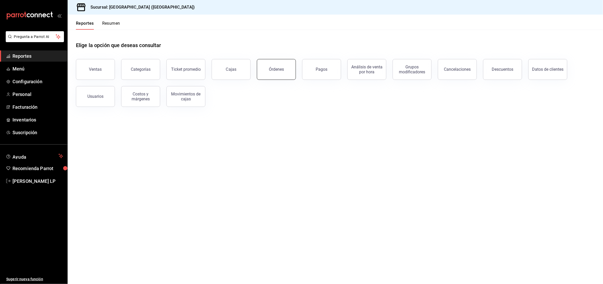
click at [267, 69] on button "Órdenes" at bounding box center [276, 69] width 39 height 21
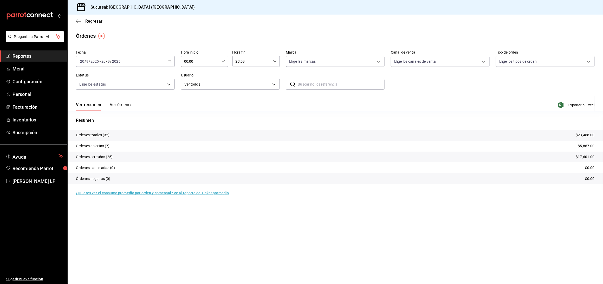
click at [123, 104] on button "Ver órdenes" at bounding box center [121, 106] width 23 height 9
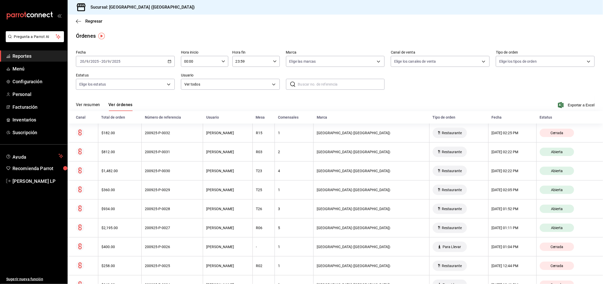
click at [168, 61] on \(Stroke\) "button" at bounding box center [169, 61] width 3 height 0
click at [100, 135] on span "Rango de fechas" at bounding box center [100, 135] width 40 height 5
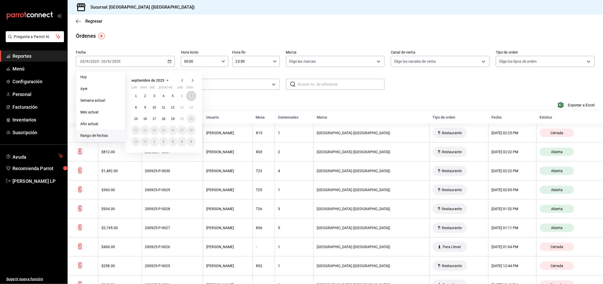
click at [192, 93] on button "7" at bounding box center [191, 95] width 9 height 9
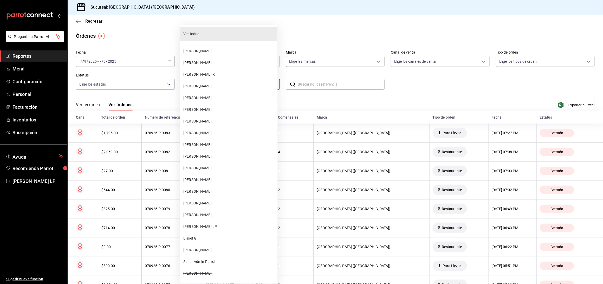
click at [235, 83] on body "Pregunta a Parrot AI Reportes Menú Configuración Personal Facturación Inventari…" at bounding box center [301, 142] width 603 height 284
click at [222, 166] on span "[PERSON_NAME]" at bounding box center [229, 167] width 92 height 5
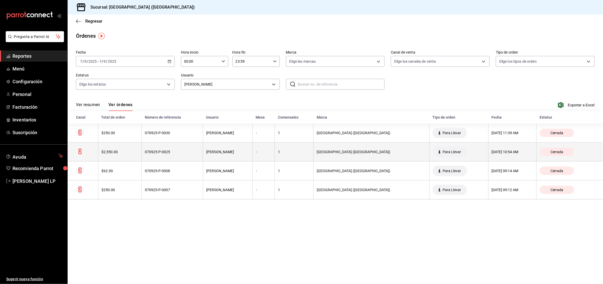
click at [227, 153] on div "[PERSON_NAME]" at bounding box center [227, 152] width 43 height 4
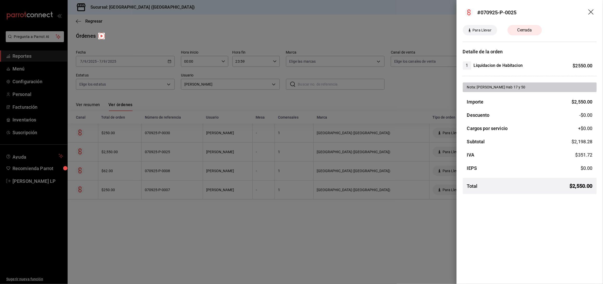
click at [289, 217] on div at bounding box center [301, 142] width 603 height 284
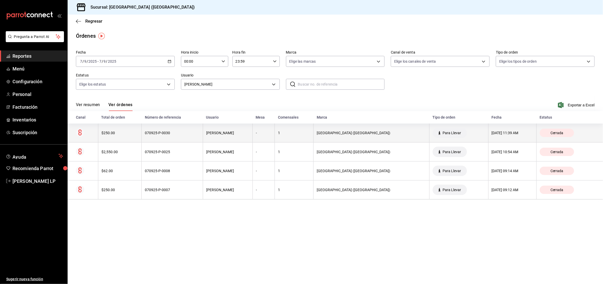
click at [181, 136] on th "070925-P-0030" at bounding box center [172, 132] width 61 height 19
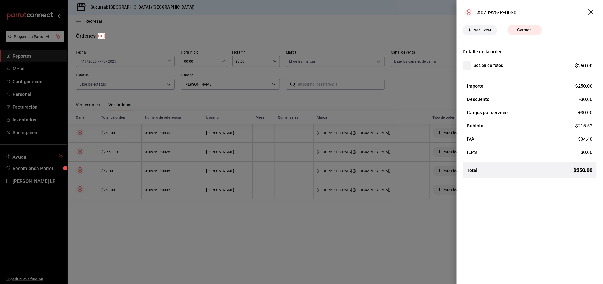
click at [188, 207] on div at bounding box center [301, 142] width 603 height 284
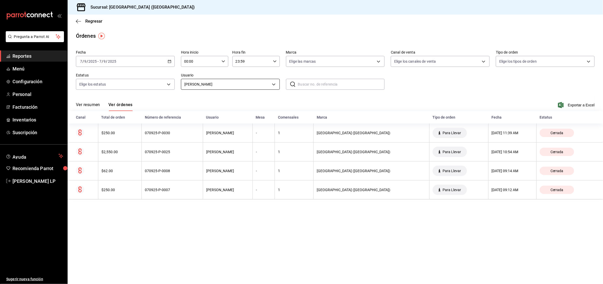
click at [236, 85] on body "Pregunta a Parrot AI Reportes Menú Configuración Personal Facturación Inventari…" at bounding box center [301, 142] width 603 height 284
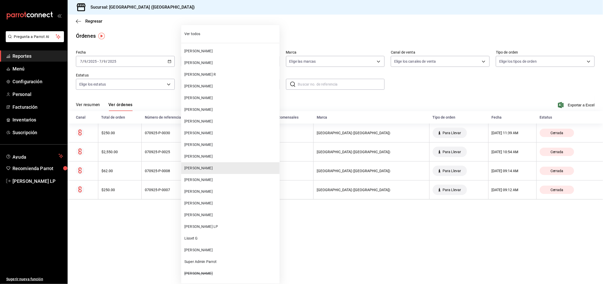
click at [215, 218] on li "[PERSON_NAME]" at bounding box center [230, 215] width 98 height 12
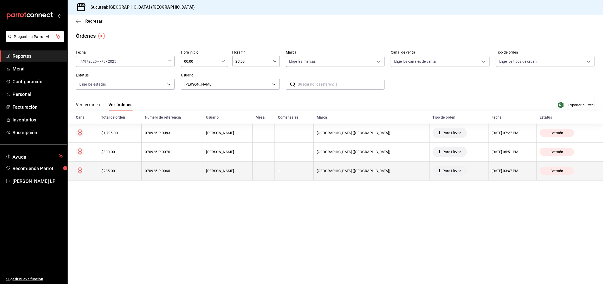
click at [189, 177] on th "070925-P-0060" at bounding box center [172, 170] width 61 height 19
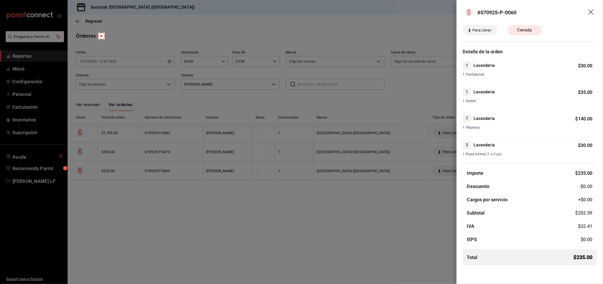
click at [189, 177] on div at bounding box center [301, 142] width 603 height 284
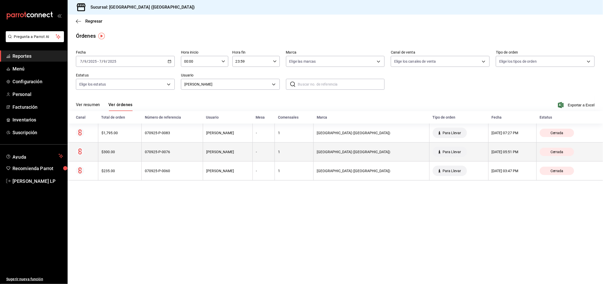
click at [184, 153] on div "070925-P-0076" at bounding box center [172, 152] width 55 height 4
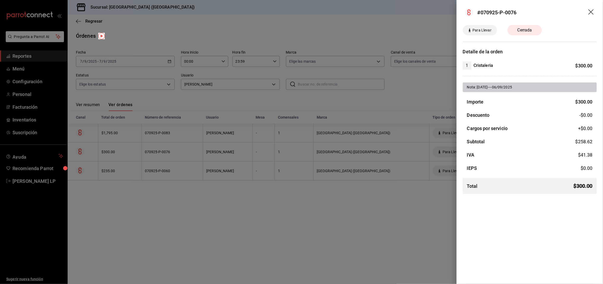
click at [184, 153] on div at bounding box center [301, 142] width 603 height 284
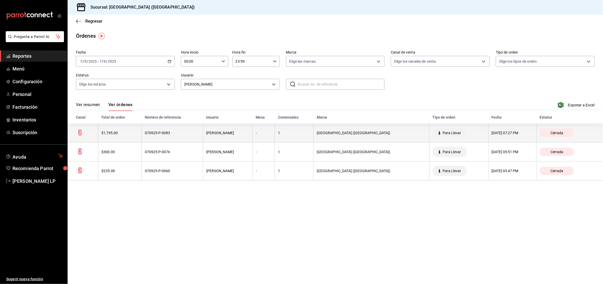
click at [186, 133] on div "070925-P-0083" at bounding box center [172, 133] width 55 height 4
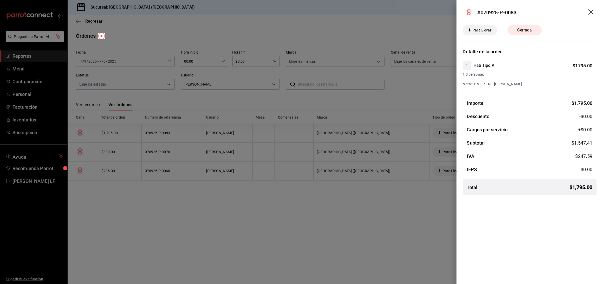
click at [197, 205] on div at bounding box center [301, 142] width 603 height 284
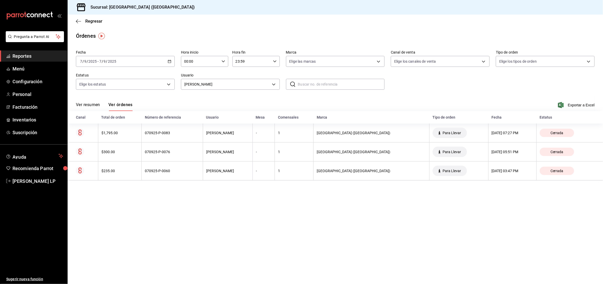
click at [171, 60] on div "[DATE] [DATE] - [DATE] [DATE]" at bounding box center [125, 61] width 99 height 11
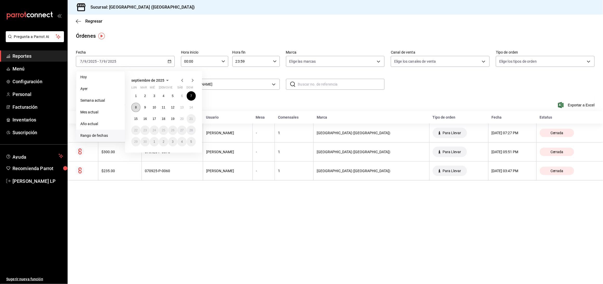
click at [135, 106] on abbr "8" at bounding box center [136, 107] width 2 height 4
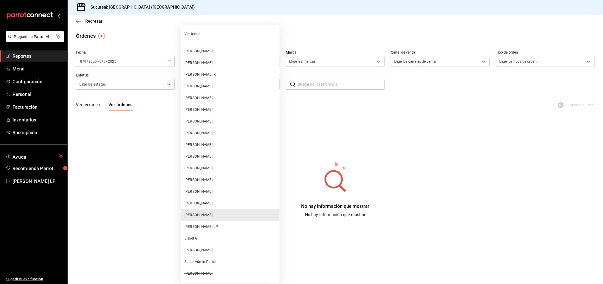
click at [203, 85] on body "Pregunta a Parrot AI Reportes Menú Configuración Personal Facturación Inventari…" at bounding box center [301, 142] width 603 height 284
click at [202, 166] on span "[PERSON_NAME]" at bounding box center [230, 167] width 93 height 5
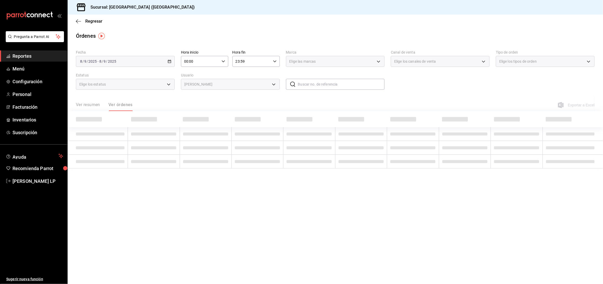
type input "f5f817fd-76e8-4ac2-b5cf-d8dd5632f2c7"
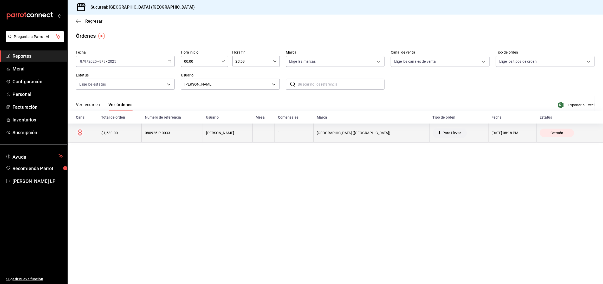
click at [195, 138] on th "080925-P-0033" at bounding box center [172, 132] width 61 height 19
